Goal: Complete application form

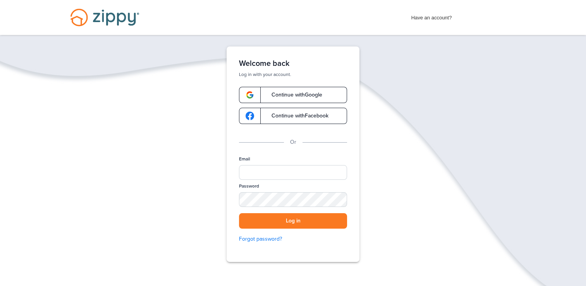
click at [315, 92] on span "Continue with Google" at bounding box center [293, 94] width 58 height 5
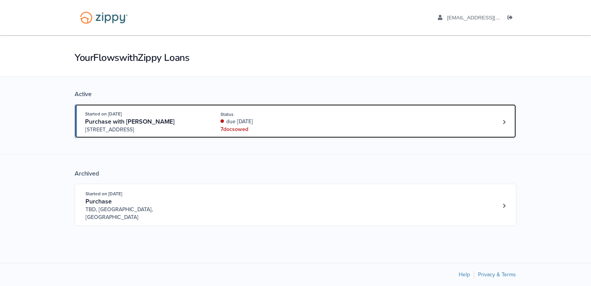
click at [243, 127] on div "7 doc s owed" at bounding box center [272, 129] width 103 height 8
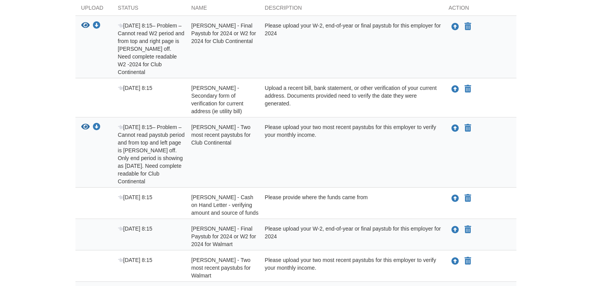
scroll to position [219, 0]
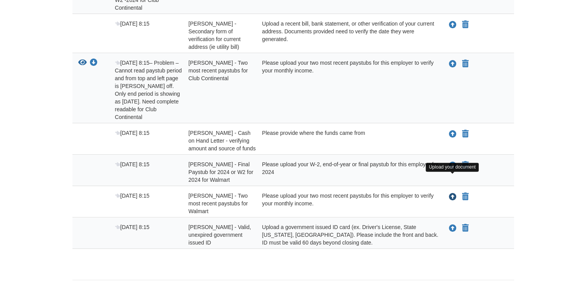
click at [451, 193] on icon "Upload Victor Redes - Two most recent paystubs for Walmart" at bounding box center [453, 197] width 8 height 8
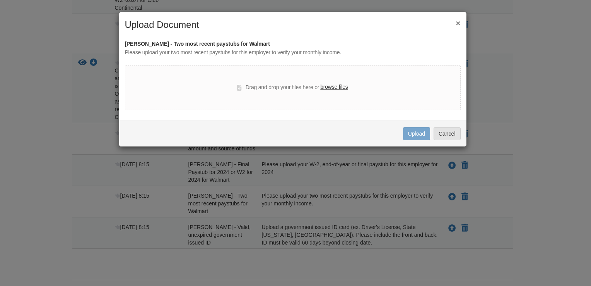
click at [333, 89] on label "browse files" at bounding box center [333, 87] width 27 height 9
click at [0, 0] on input "browse files" at bounding box center [0, 0] width 0 height 0
click at [333, 86] on label "browse files" at bounding box center [333, 87] width 27 height 9
click at [0, 0] on input "browse files" at bounding box center [0, 0] width 0 height 0
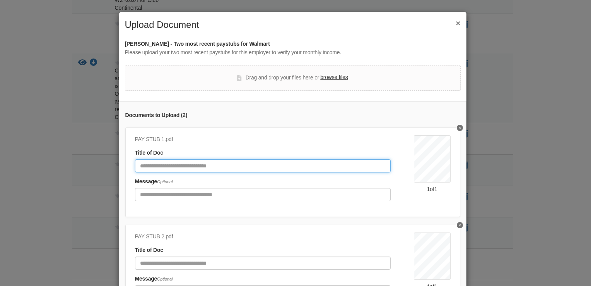
click at [245, 165] on input "Document Title" at bounding box center [263, 165] width 256 height 13
type input "**********"
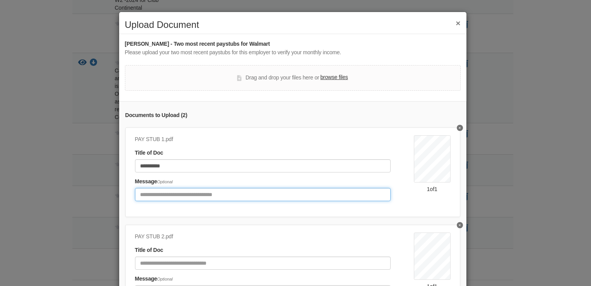
click at [209, 196] on input "Include any comments on this document" at bounding box center [263, 194] width 256 height 13
type input "**********"
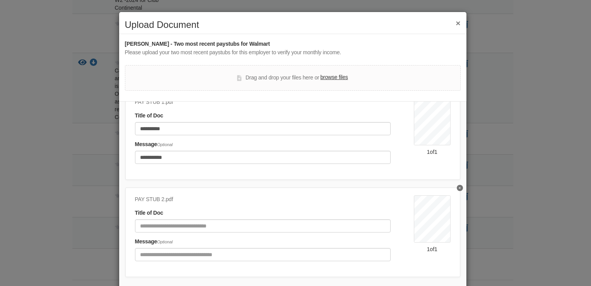
scroll to position [41, 0]
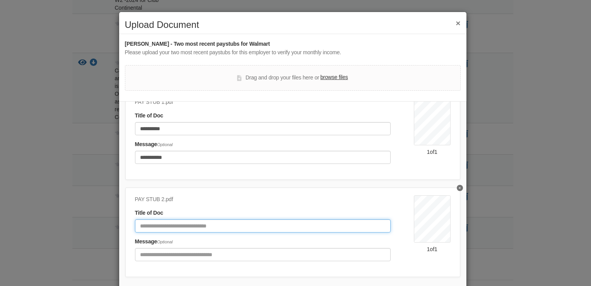
click at [298, 224] on input "Document Title" at bounding box center [263, 225] width 256 height 13
type input "**********"
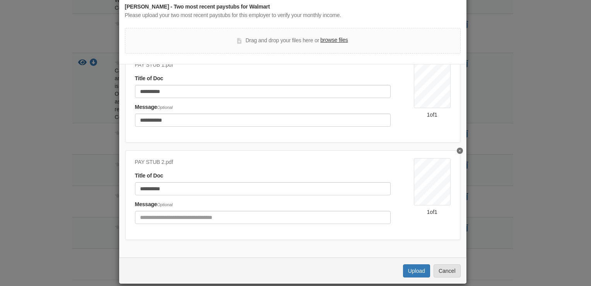
scroll to position [46, 0]
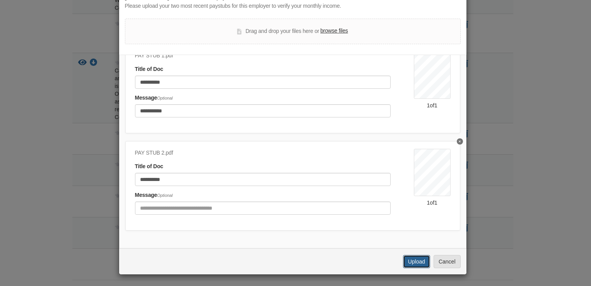
click at [415, 264] on button "Upload" at bounding box center [416, 261] width 27 height 13
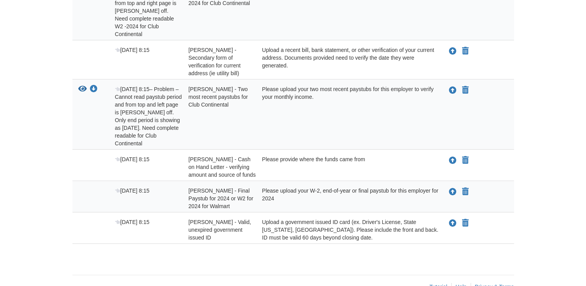
scroll to position [195, 0]
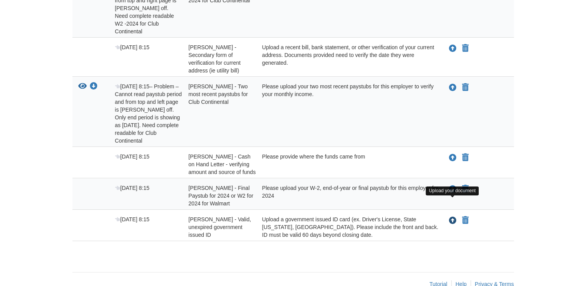
click at [450, 217] on icon "Upload Victor Redes - Valid, unexpired government issued ID" at bounding box center [453, 221] width 8 height 8
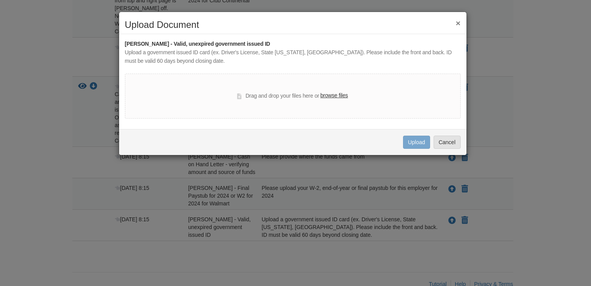
click at [461, 27] on div "× Upload Document" at bounding box center [293, 27] width 348 height 14
click at [457, 21] on button "×" at bounding box center [458, 23] width 5 height 8
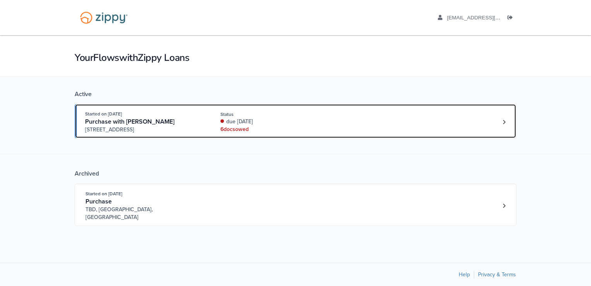
click at [243, 134] on link "Started on [DATE] Purchase with [PERSON_NAME] [STREET_ADDRESS] Status due [DATE…" at bounding box center [296, 121] width 442 height 34
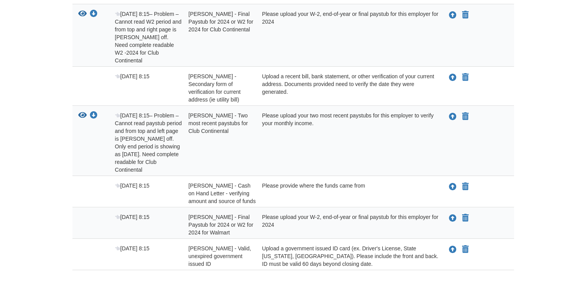
scroll to position [195, 0]
